Goal: Information Seeking & Learning: Learn about a topic

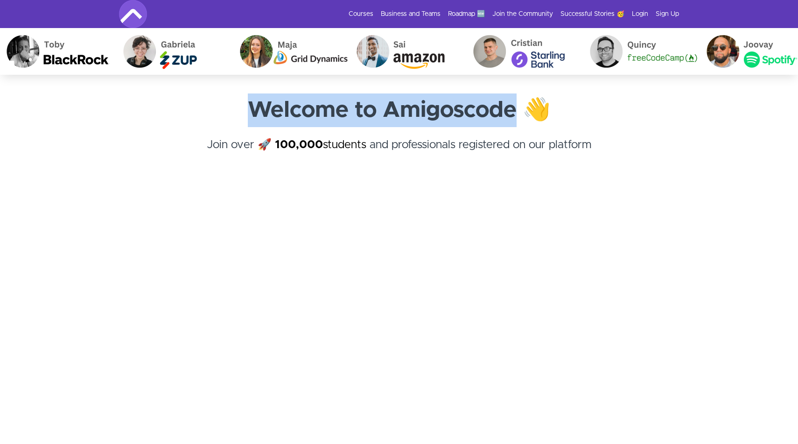
drag, startPoint x: 519, startPoint y: 110, endPoint x: 257, endPoint y: 109, distance: 261.9
click at [257, 109] on strong "Welcome to Amigoscode 👋" at bounding box center [399, 110] width 303 height 22
click at [208, 141] on h4 "Join over 🚀 100,000 students and professionals registered on our platform ﻿" at bounding box center [399, 153] width 560 height 34
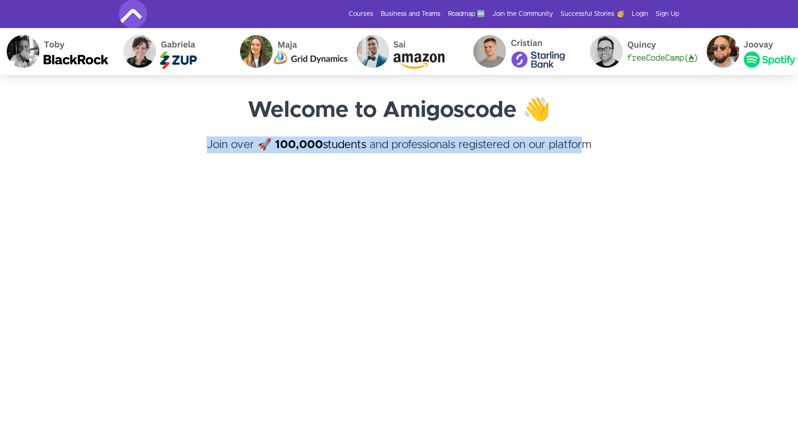
drag, startPoint x: 208, startPoint y: 141, endPoint x: 583, endPoint y: 145, distance: 375.4
click at [583, 145] on h4 "Join over 🚀 100,000 students and professionals registered on our platform ﻿" at bounding box center [399, 153] width 560 height 34
click at [599, 145] on h4 "Join over 🚀 100,000 students and professionals registered on our platform ﻿" at bounding box center [399, 153] width 560 height 34
drag, startPoint x: 599, startPoint y: 145, endPoint x: 179, endPoint y: 148, distance: 419.7
click at [179, 148] on h4 "Join over 🚀 100,000 students and professionals registered on our platform ﻿" at bounding box center [399, 153] width 560 height 34
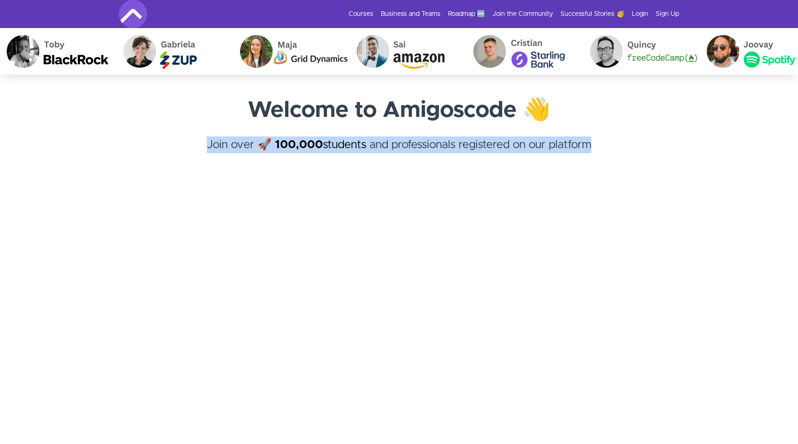
click at [208, 142] on h4 "Join over 🚀 100,000 students and professionals registered on our platform ﻿" at bounding box center [399, 153] width 560 height 34
drag, startPoint x: 208, startPoint y: 142, endPoint x: 610, endPoint y: 146, distance: 402.0
click at [610, 146] on h4 "Join over 🚀 100,000 students and professionals registered on our platform ﻿" at bounding box center [399, 153] width 560 height 34
drag, startPoint x: 601, startPoint y: 146, endPoint x: 208, endPoint y: 144, distance: 392.6
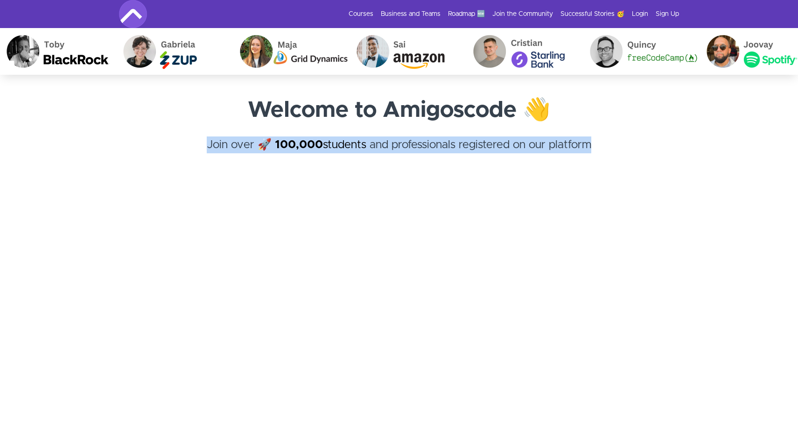
click at [208, 144] on h4 "Join over 🚀 100,000 students and professionals registered on our platform ﻿" at bounding box center [399, 153] width 560 height 34
click at [240, 181] on p at bounding box center [399, 181] width 560 height 22
drag, startPoint x: 210, startPoint y: 144, endPoint x: 599, endPoint y: 145, distance: 388.9
click at [599, 145] on h4 "Join over 🚀 100,000 students and professionals registered on our platform ﻿" at bounding box center [399, 153] width 560 height 34
click at [602, 152] on h4 "Join over 🚀 100,000 students and professionals registered on our platform ﻿" at bounding box center [399, 153] width 560 height 34
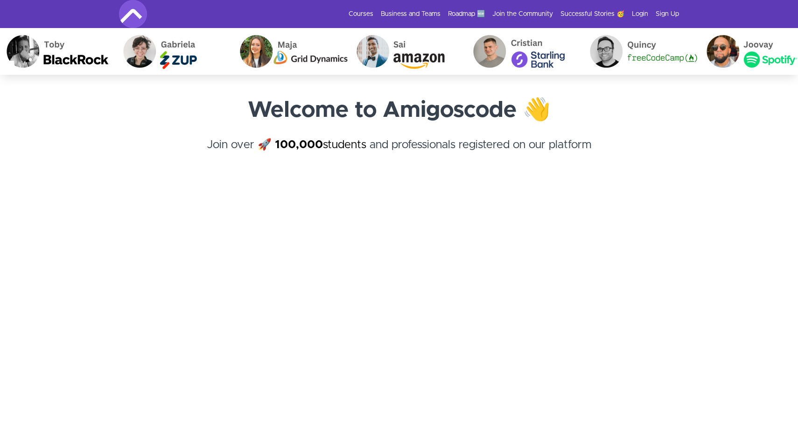
click at [599, 141] on h4 "Join over 🚀 100,000 students and professionals registered on our platform ﻿" at bounding box center [399, 153] width 560 height 34
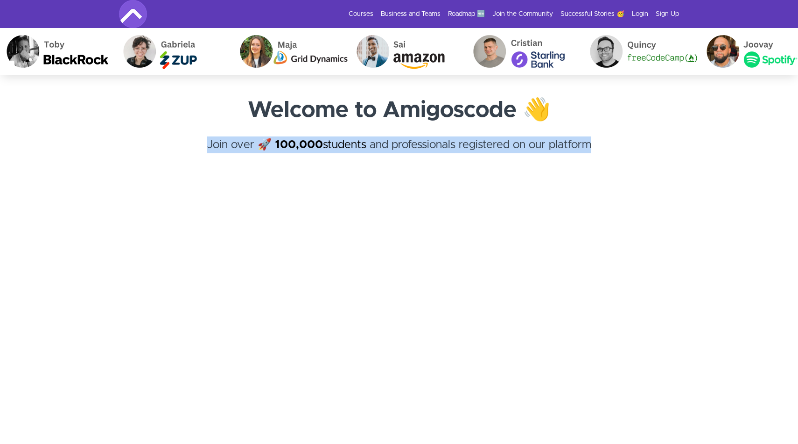
drag, startPoint x: 600, startPoint y: 147, endPoint x: 205, endPoint y: 148, distance: 395.0
click at [205, 148] on h4 "Join over 🚀 100,000 students and professionals registered on our platform ﻿" at bounding box center [399, 153] width 560 height 34
click at [603, 143] on h4 "Join over 🚀 100,000 students and professionals registered on our platform ﻿" at bounding box center [399, 153] width 560 height 34
drag, startPoint x: 603, startPoint y: 143, endPoint x: 207, endPoint y: 139, distance: 395.9
click at [207, 139] on h4 "Join over 🚀 100,000 students and professionals registered on our platform ﻿" at bounding box center [399, 153] width 560 height 34
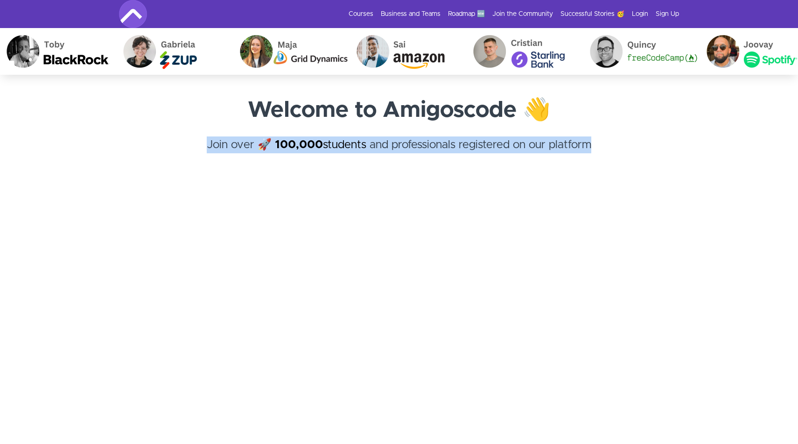
click at [170, 151] on h4 "Join over 🚀 100,000 students and professionals registered on our platform ﻿" at bounding box center [399, 153] width 560 height 34
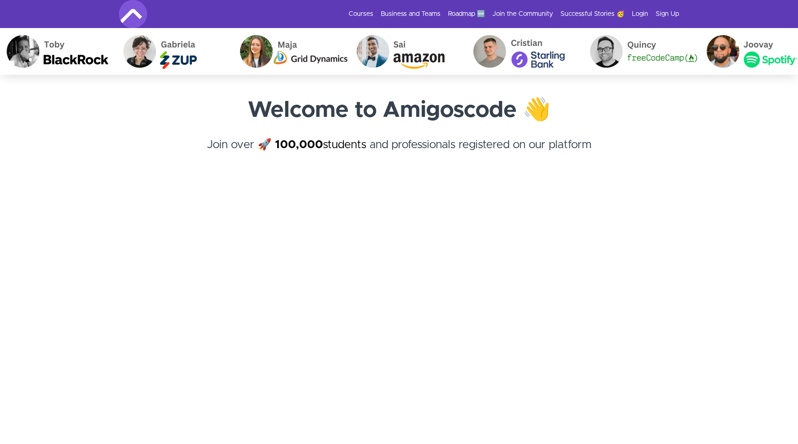
click at [598, 145] on h4 "Join over 🚀 100,000 students and professionals registered on our platform ﻿" at bounding box center [399, 153] width 560 height 34
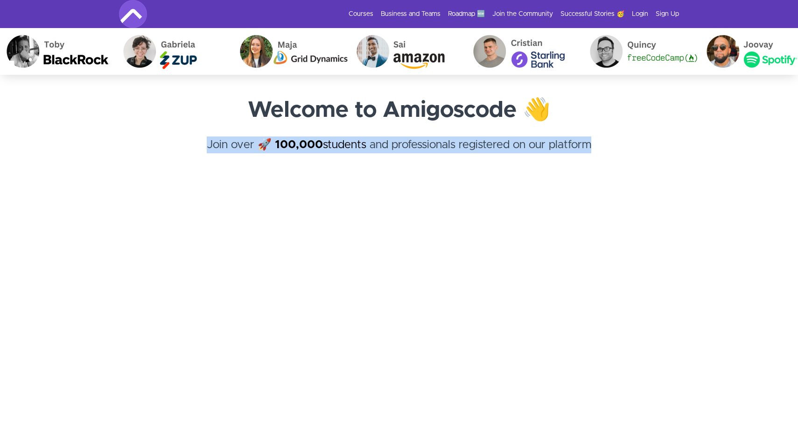
drag, startPoint x: 594, startPoint y: 143, endPoint x: 203, endPoint y: 135, distance: 391.8
click at [203, 135] on div "Welcome to Amigoscode 👋 Join over 🚀 100,000 students and professionals register…" at bounding box center [399, 142] width 560 height 99
click at [200, 142] on h4 "Join over 🚀 100,000 students and professionals registered on our platform ﻿" at bounding box center [399, 153] width 560 height 34
drag, startPoint x: 200, startPoint y: 142, endPoint x: 630, endPoint y: 142, distance: 430.0
click at [630, 142] on h4 "Join over 🚀 100,000 students and professionals registered on our platform ﻿" at bounding box center [399, 153] width 560 height 34
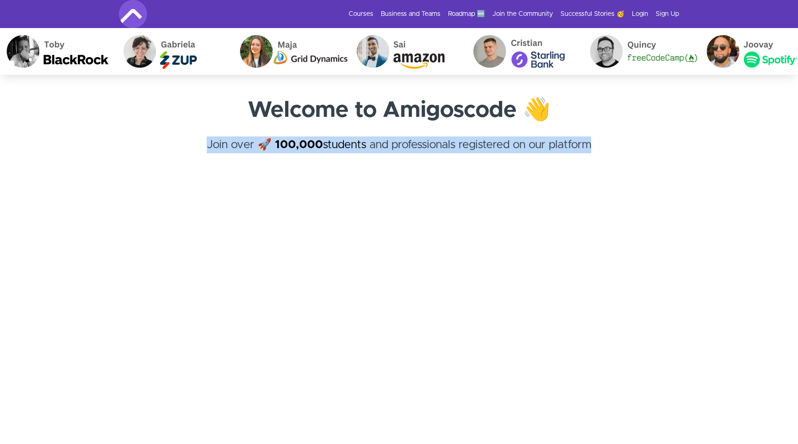
click at [604, 141] on h4 "Join over 🚀 100,000 students and professionals registered on our platform ﻿" at bounding box center [399, 153] width 560 height 34
drag, startPoint x: 591, startPoint y: 145, endPoint x: 208, endPoint y: 144, distance: 382.8
click at [208, 144] on h4 "Join over 🚀 100,000 students and professionals registered on our platform ﻿" at bounding box center [399, 153] width 560 height 34
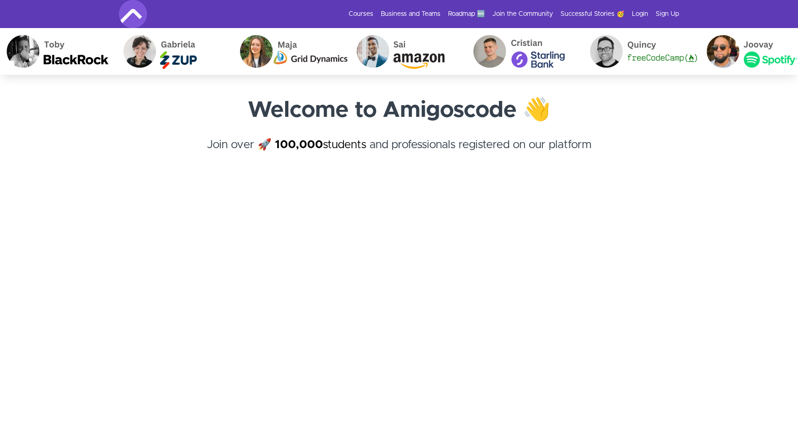
click at [176, 146] on h4 "Join over 🚀 100,000 students and professionals registered on our platform ﻿" at bounding box center [399, 153] width 560 height 34
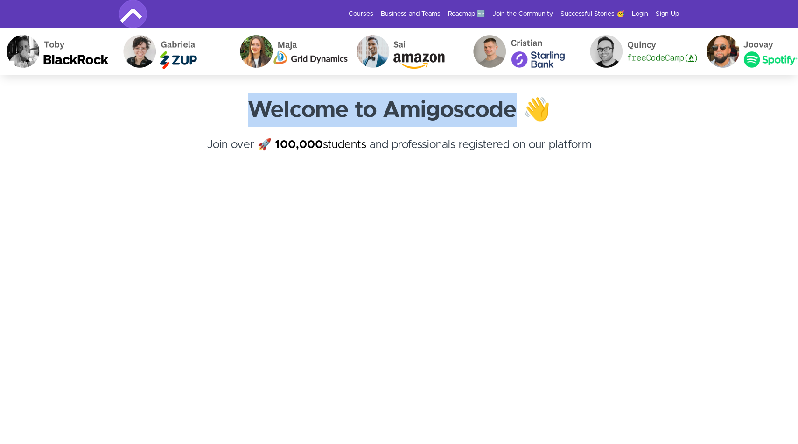
drag, startPoint x: 517, startPoint y: 110, endPoint x: 248, endPoint y: 109, distance: 268.4
click at [248, 109] on h1 "Welcome to Amigoscode 👋" at bounding box center [399, 110] width 560 height 34
drag, startPoint x: 252, startPoint y: 106, endPoint x: 522, endPoint y: 108, distance: 270.3
click at [522, 108] on strong "Welcome to Amigoscode 👋" at bounding box center [399, 110] width 303 height 22
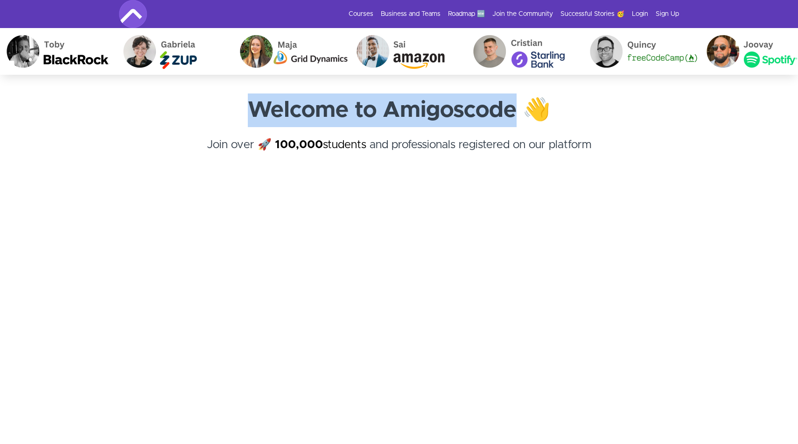
click at [522, 108] on strong "Welcome to Amigoscode 👋" at bounding box center [399, 110] width 303 height 22
drag, startPoint x: 522, startPoint y: 108, endPoint x: 239, endPoint y: 112, distance: 282.5
click at [239, 112] on h1 "Welcome to Amigoscode 👋" at bounding box center [399, 110] width 560 height 34
click at [248, 111] on h1 "Welcome to Amigoscode 👋" at bounding box center [399, 110] width 560 height 34
drag, startPoint x: 515, startPoint y: 109, endPoint x: 254, endPoint y: 113, distance: 261.9
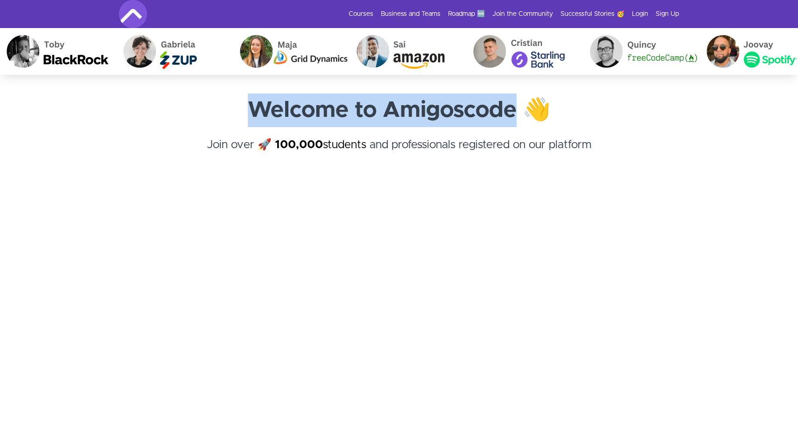
click at [254, 113] on strong "Welcome to Amigoscode 👋" at bounding box center [399, 110] width 303 height 22
click at [253, 109] on strong "Welcome to Amigoscode 👋" at bounding box center [399, 110] width 303 height 22
drag, startPoint x: 253, startPoint y: 109, endPoint x: 516, endPoint y: 106, distance: 263.3
click at [516, 106] on strong "Welcome to Amigoscode 👋" at bounding box center [399, 110] width 303 height 22
click at [516, 111] on strong "Welcome to Amigoscode 👋" at bounding box center [399, 110] width 303 height 22
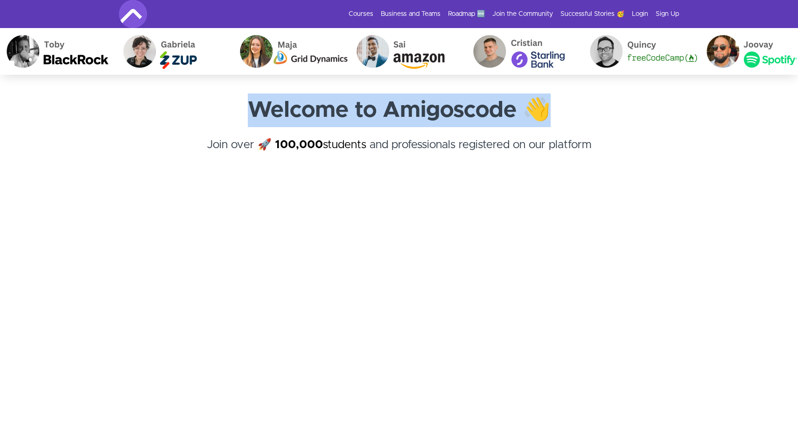
drag, startPoint x: 567, startPoint y: 108, endPoint x: 246, endPoint y: 111, distance: 321.7
click at [246, 111] on h1 "Welcome to Amigoscode 👋" at bounding box center [399, 110] width 560 height 34
click at [580, 117] on h1 "Welcome to Amigoscode 👋" at bounding box center [399, 110] width 560 height 34
drag, startPoint x: 557, startPoint y: 107, endPoint x: 229, endPoint y: 112, distance: 328.2
click at [229, 112] on h1 "Welcome to Amigoscode 👋" at bounding box center [399, 110] width 560 height 34
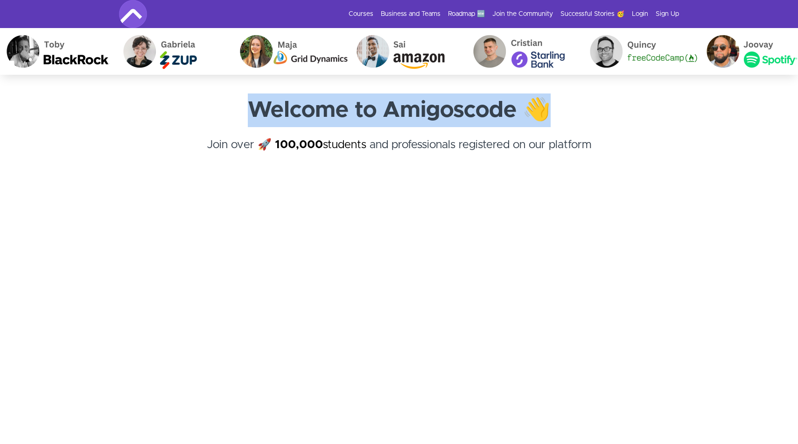
click at [245, 116] on h1 "Welcome to Amigoscode 👋" at bounding box center [399, 110] width 560 height 34
drag, startPoint x: 249, startPoint y: 105, endPoint x: 565, endPoint y: 106, distance: 316.1
click at [565, 106] on h1 "Welcome to Amigoscode 👋" at bounding box center [399, 110] width 560 height 34
click at [597, 144] on h4 "Join over 🚀 100,000 students and professionals registered on our platform ﻿" at bounding box center [399, 153] width 560 height 34
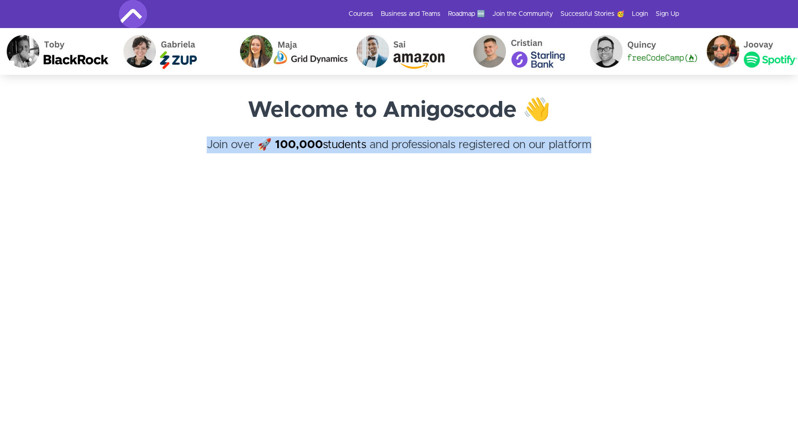
drag, startPoint x: 597, startPoint y: 144, endPoint x: 207, endPoint y: 143, distance: 389.8
click at [207, 143] on h4 "Join over 🚀 100,000 students and professionals registered on our platform ﻿" at bounding box center [399, 153] width 560 height 34
click at [180, 152] on h4 "Join over 🚀 100,000 students and professionals registered on our platform ﻿" at bounding box center [399, 153] width 560 height 34
drag, startPoint x: 593, startPoint y: 144, endPoint x: 202, endPoint y: 141, distance: 391.2
click at [202, 141] on h4 "Join over 🚀 100,000 students and professionals registered on our platform ﻿" at bounding box center [399, 153] width 560 height 34
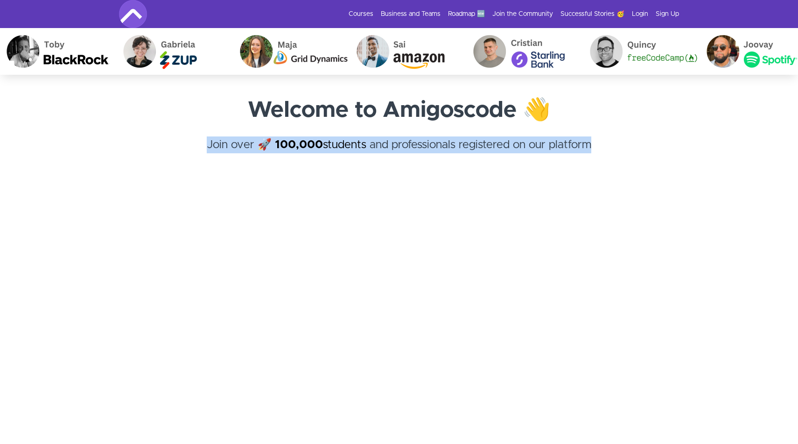
click at [205, 148] on h4 "Join over 🚀 100,000 students and professionals registered on our platform ﻿" at bounding box center [399, 153] width 560 height 34
drag, startPoint x: 202, startPoint y: 144, endPoint x: 638, endPoint y: 144, distance: 436.0
click at [638, 144] on h4 "Join over 🚀 100,000 students and professionals registered on our platform ﻿" at bounding box center [399, 153] width 560 height 34
click at [627, 148] on h4 "Join over 🚀 100,000 students and professionals registered on our platform ﻿" at bounding box center [399, 153] width 560 height 34
drag, startPoint x: 599, startPoint y: 143, endPoint x: 202, endPoint y: 145, distance: 397.3
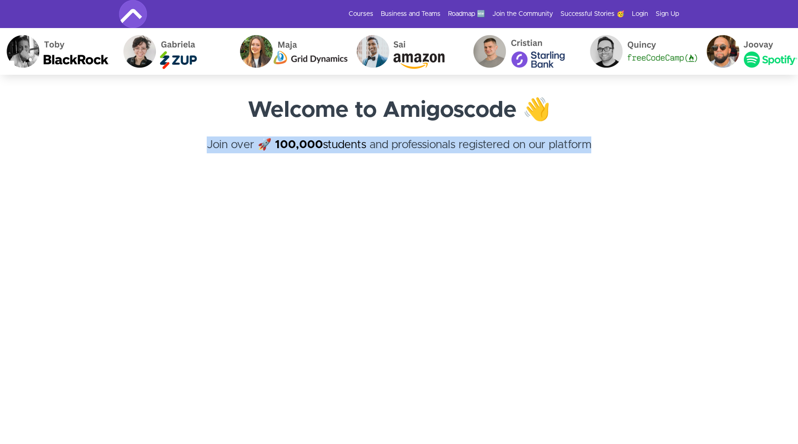
click at [202, 145] on h4 "Join over 🚀 100,000 students and professionals registered on our platform ﻿" at bounding box center [399, 153] width 560 height 34
click at [185, 149] on h4 "Join over 🚀 100,000 students and professionals registered on our platform ﻿" at bounding box center [399, 153] width 560 height 34
drag, startPoint x: 206, startPoint y: 143, endPoint x: 599, endPoint y: 145, distance: 393.1
click at [599, 145] on h4 "Join over 🚀 100,000 students and professionals registered on our platform ﻿" at bounding box center [399, 153] width 560 height 34
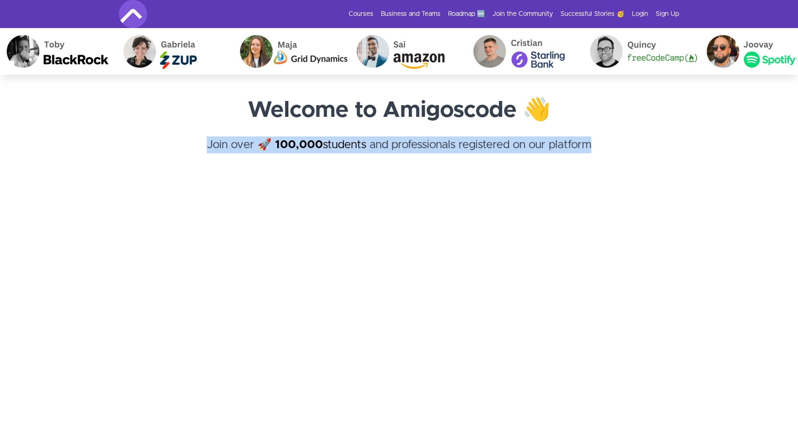
drag, startPoint x: 599, startPoint y: 145, endPoint x: 203, endPoint y: 143, distance: 396.8
click at [203, 143] on h4 "Join over 🚀 100,000 students and professionals registered on our platform ﻿" at bounding box center [399, 153] width 560 height 34
click at [351, 154] on h4 "Join over 🚀 100,000 students and professionals registered on our platform ﻿" at bounding box center [399, 153] width 560 height 34
drag, startPoint x: 592, startPoint y: 144, endPoint x: 201, endPoint y: 144, distance: 390.3
click at [201, 144] on h4 "Join over 🚀 100,000 students and professionals registered on our platform ﻿" at bounding box center [399, 153] width 560 height 34
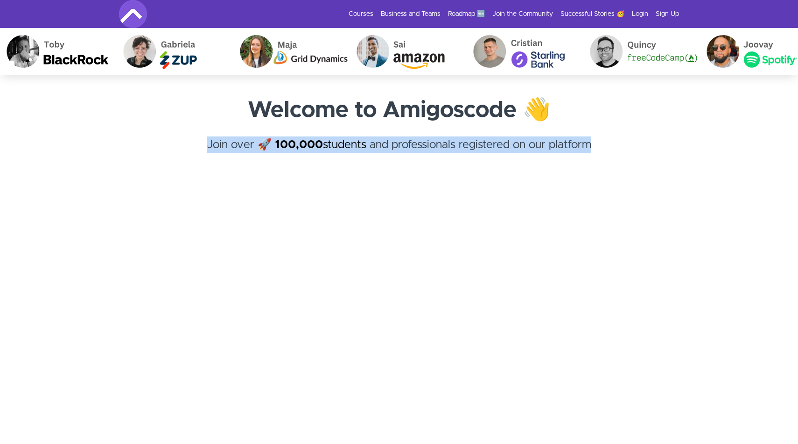
click at [180, 146] on h4 "Join over 🚀 100,000 students and professionals registered on our platform ﻿" at bounding box center [399, 153] width 560 height 34
drag, startPoint x: 204, startPoint y: 141, endPoint x: 600, endPoint y: 144, distance: 395.9
click at [600, 144] on h4 "Join over 🚀 100,000 students and professionals registered on our platform ﻿" at bounding box center [399, 153] width 560 height 34
click at [594, 144] on h4 "Join over 🚀 100,000 students and professionals registered on our platform ﻿" at bounding box center [399, 153] width 560 height 34
drag, startPoint x: 594, startPoint y: 144, endPoint x: 204, endPoint y: 147, distance: 389.4
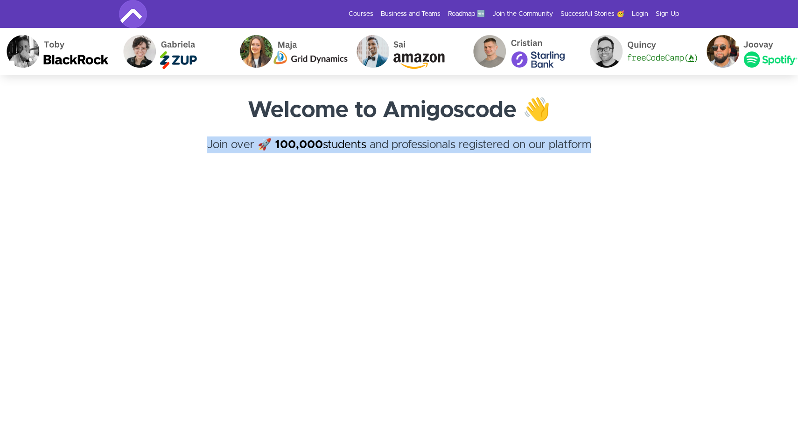
click at [204, 147] on h4 "Join over 🚀 100,000 students and professionals registered on our platform ﻿" at bounding box center [399, 153] width 560 height 34
click at [186, 144] on h4 "Join over 🚀 100,000 students and professionals registered on our platform ﻿" at bounding box center [399, 153] width 560 height 34
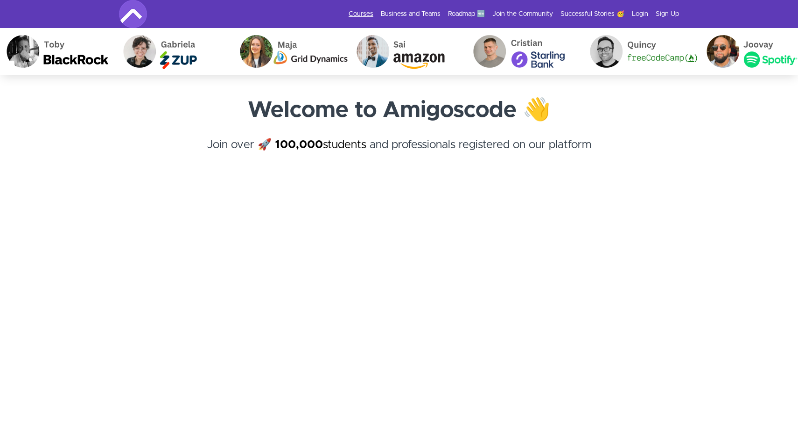
click at [362, 9] on link "Courses" at bounding box center [361, 13] width 25 height 9
